Goal: Task Accomplishment & Management: Use online tool/utility

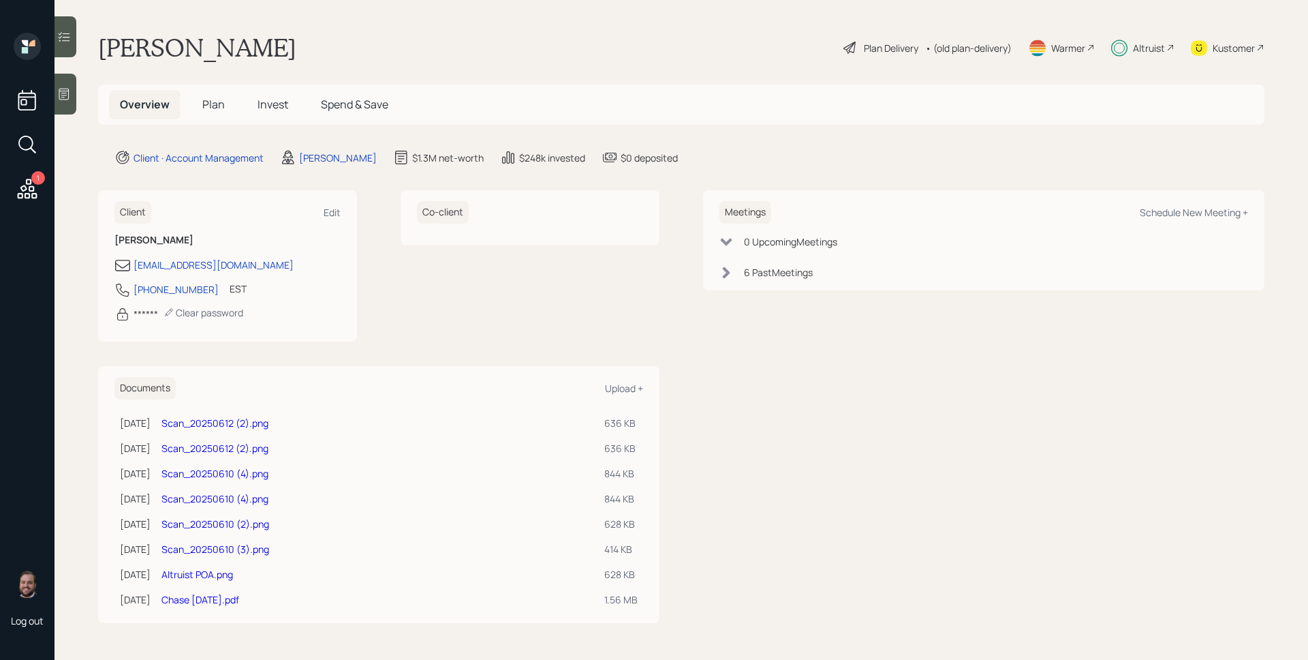
click at [1162, 47] on div "Altruist" at bounding box center [1149, 48] width 32 height 14
click at [1159, 45] on div "Altruist" at bounding box center [1149, 48] width 32 height 14
click at [888, 44] on div "Plan Delivery" at bounding box center [891, 48] width 55 height 14
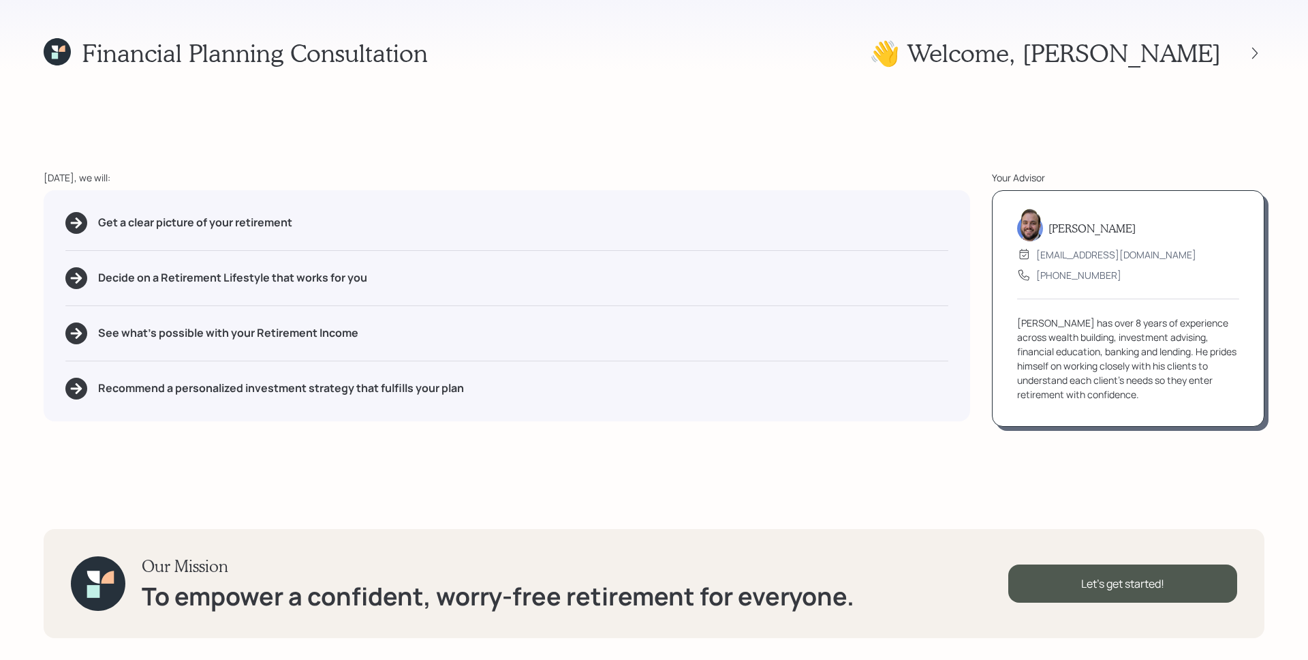
click at [1246, 58] on div at bounding box center [1243, 53] width 44 height 19
drag, startPoint x: 1272, startPoint y: 33, endPoint x: 1263, endPoint y: 47, distance: 16.6
click at [1272, 34] on div "Financial Planning Consultation 👋 Welcome , [PERSON_NAME] [DATE], we will: Get …" at bounding box center [654, 330] width 1308 height 660
click at [1262, 48] on div at bounding box center [1255, 53] width 19 height 19
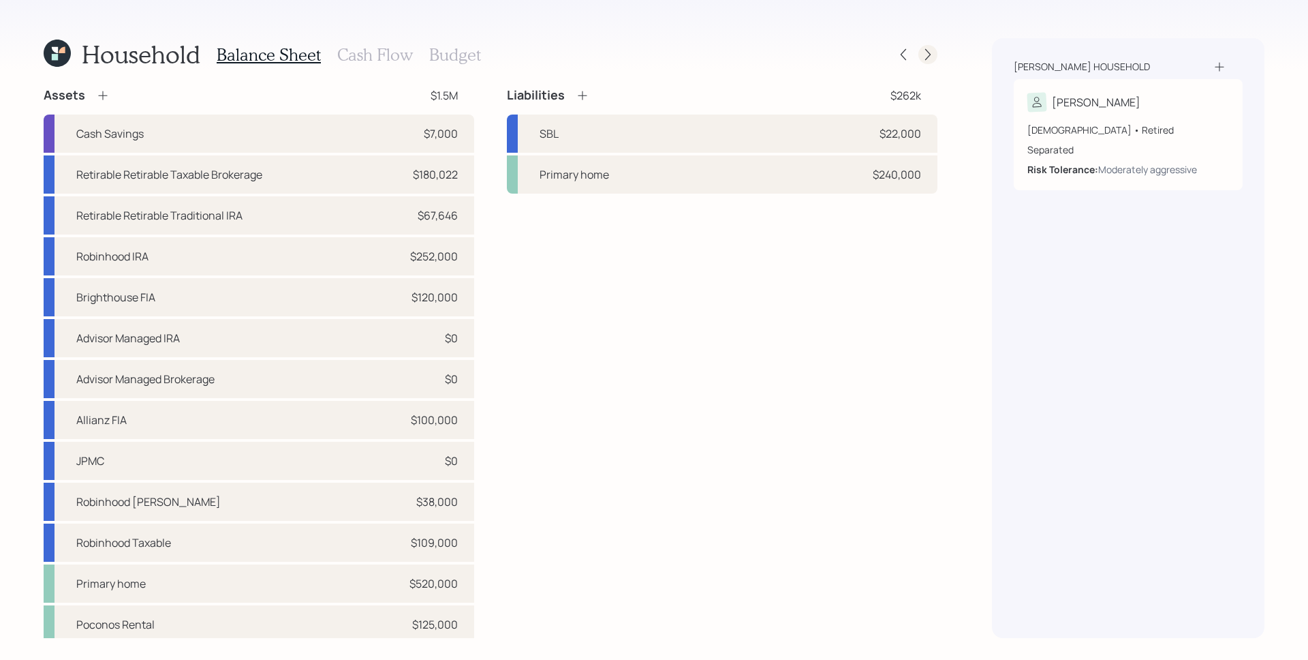
click at [930, 56] on icon at bounding box center [928, 55] width 14 height 14
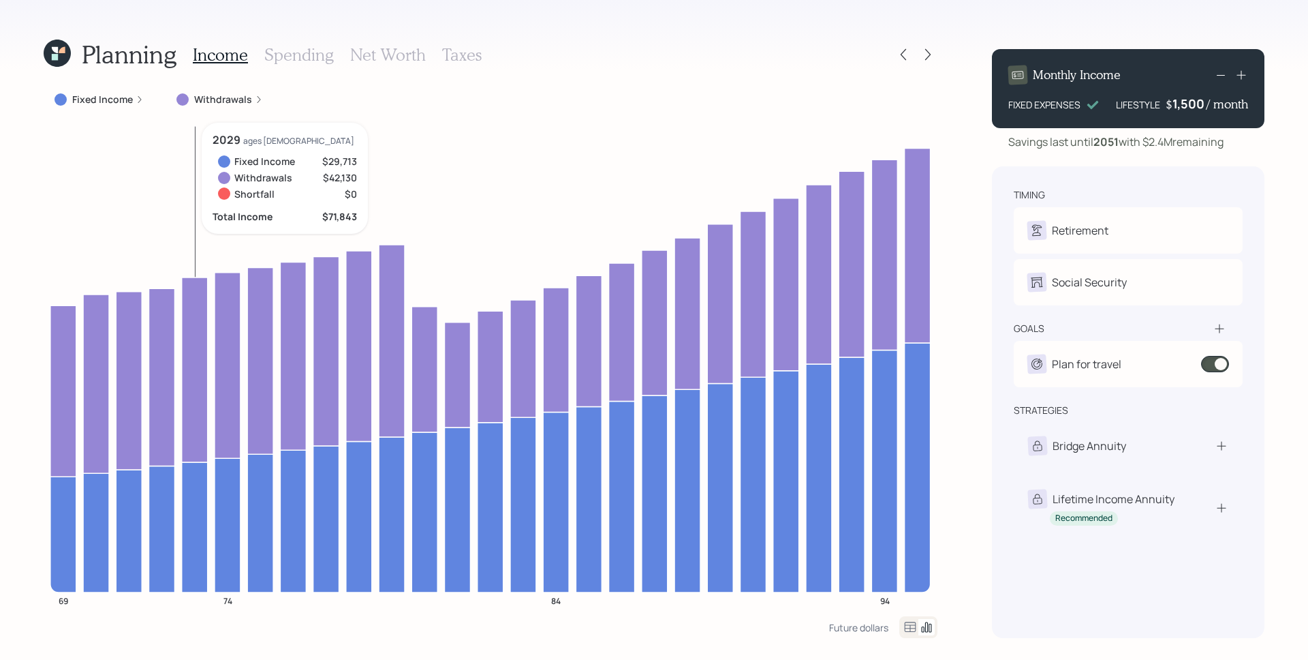
click at [217, 95] on label "Withdrawals" at bounding box center [223, 100] width 58 height 14
